Goal: Task Accomplishment & Management: Schedule Session

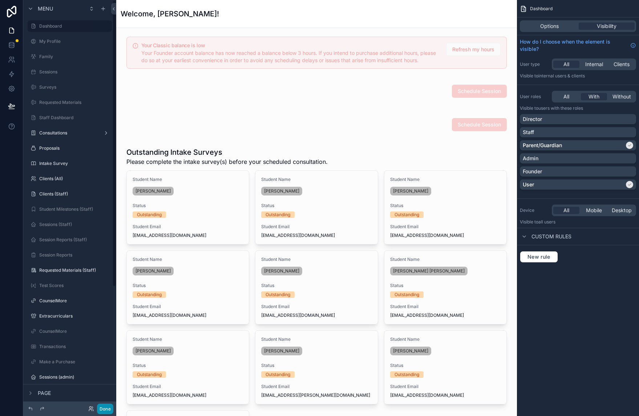
click at [100, 409] on button "Done" at bounding box center [105, 409] width 16 height 11
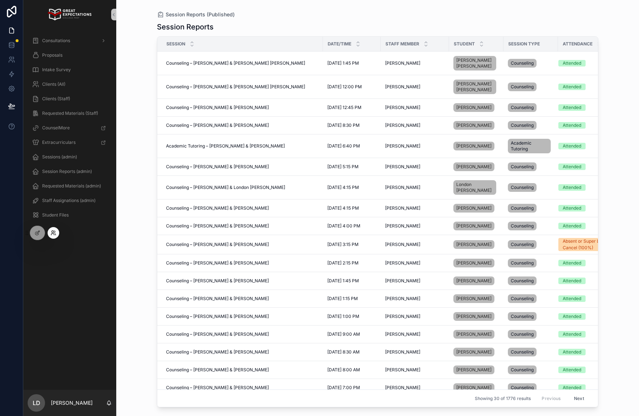
click at [56, 232] on icon at bounding box center [53, 233] width 6 height 6
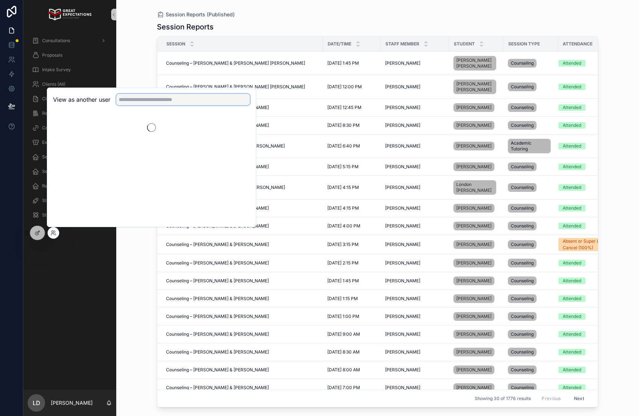
click at [153, 103] on input "text" at bounding box center [183, 100] width 134 height 12
type input "*******"
click at [243, 129] on button "Select" at bounding box center [240, 126] width 19 height 11
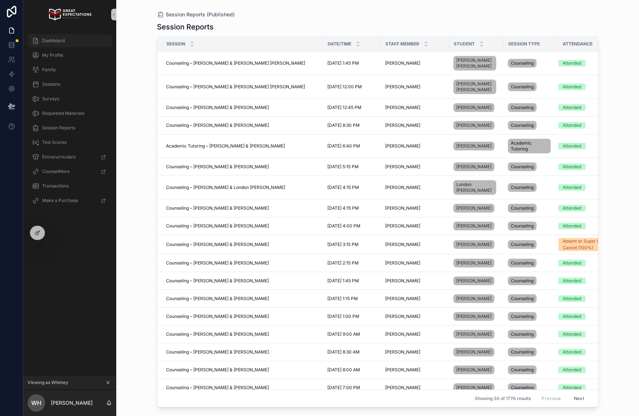
click at [56, 42] on span "Dashboard" at bounding box center [53, 41] width 23 height 6
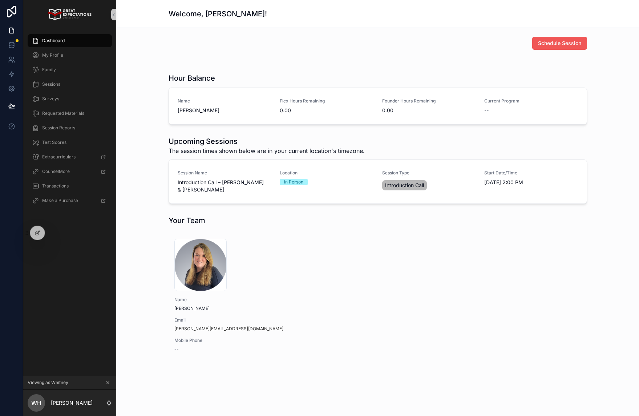
click at [585, 39] on button "Schedule Session" at bounding box center [559, 43] width 55 height 13
